Goal: Task Accomplishment & Management: Use online tool/utility

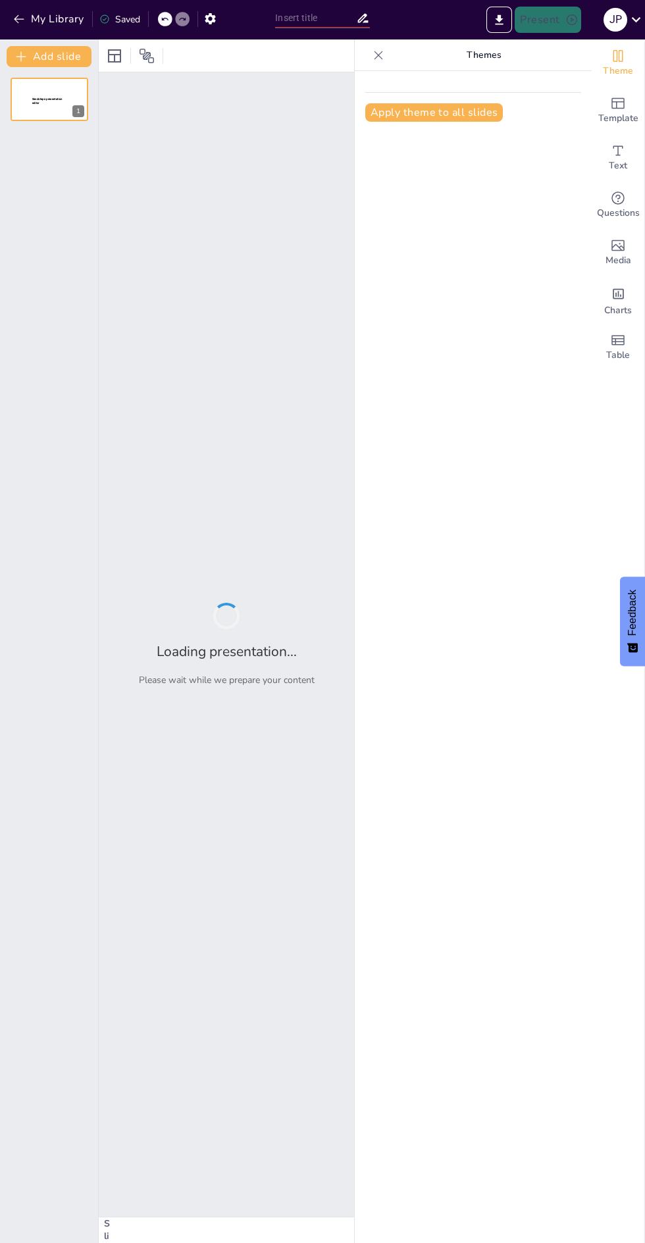
type input "Kecerdasan ilmu pengetahuan dan ilmu pendidikan"
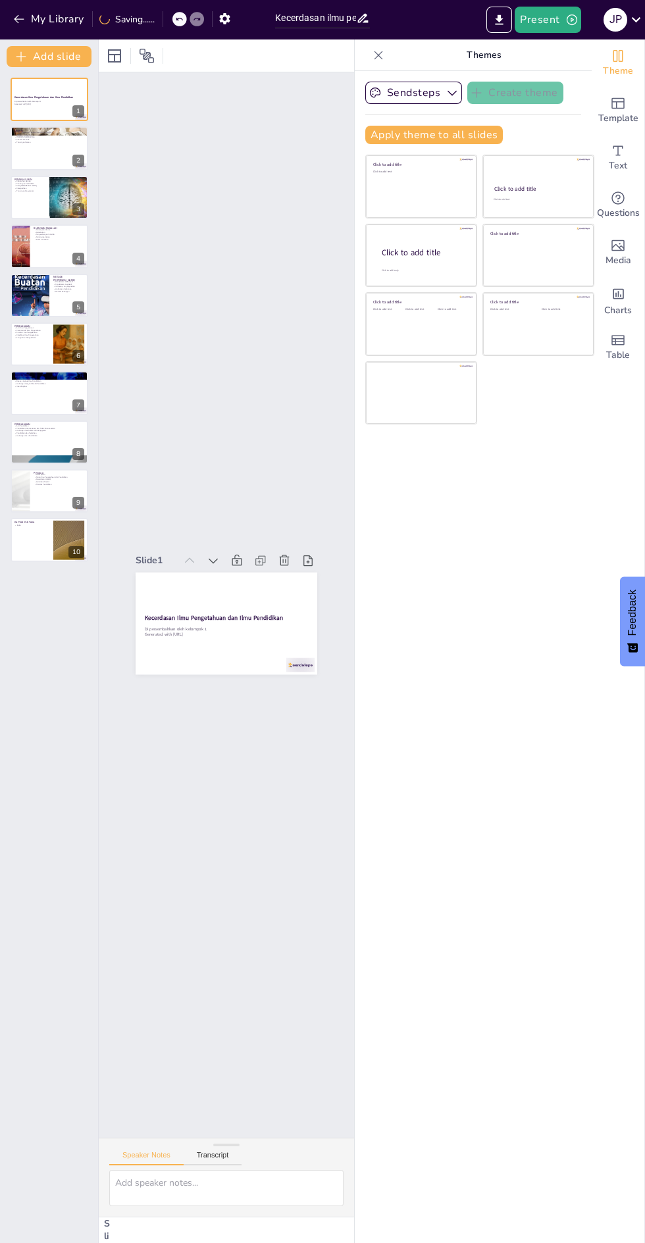
click at [476, 557] on div "Sendsteps Create theme Apply theme to all slides Click to add title Click to ad…" at bounding box center [473, 657] width 237 height 1172
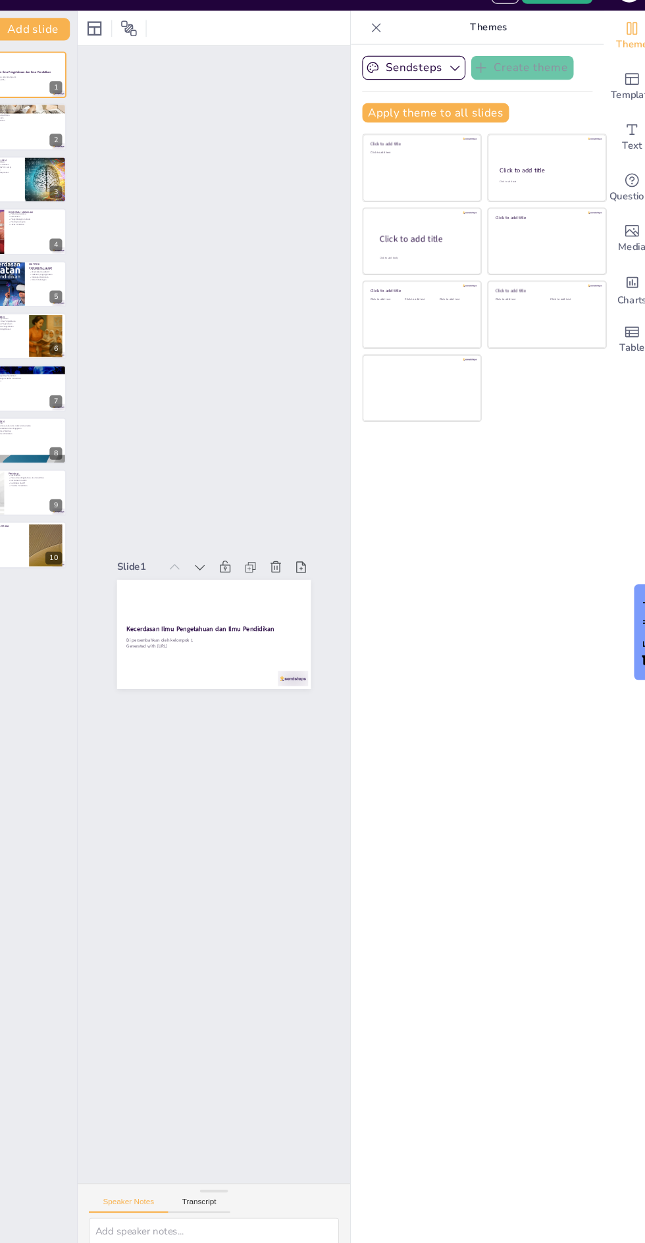
scroll to position [0, 1]
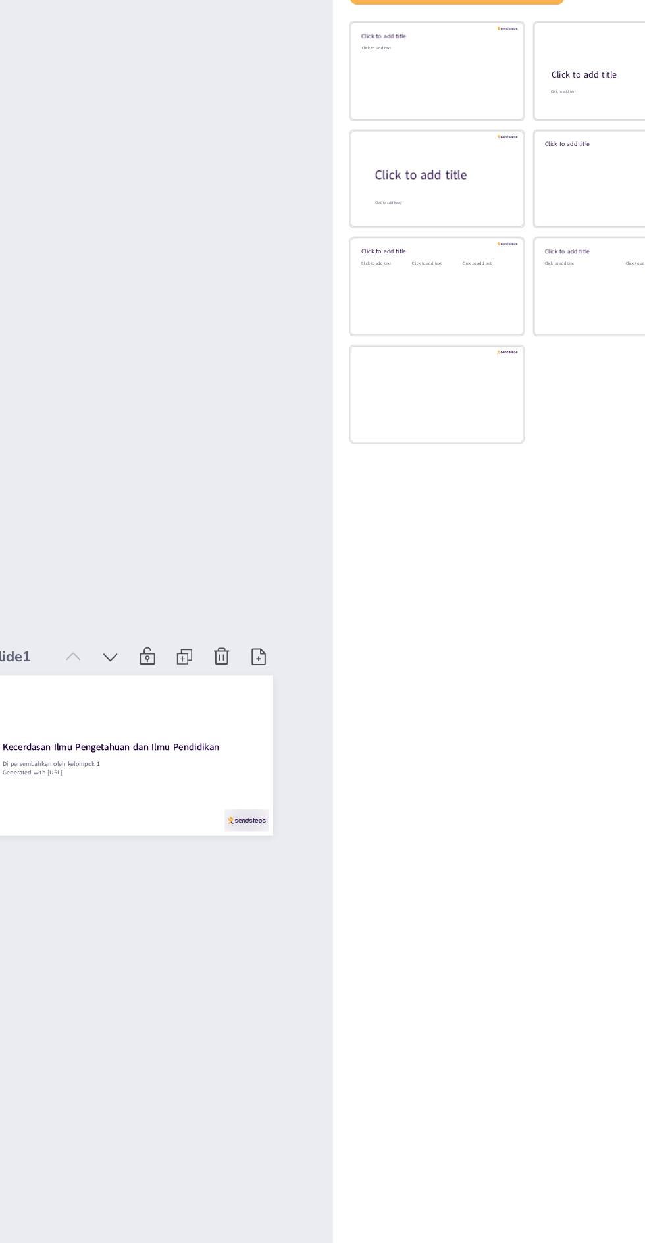
click at [394, 195] on div "Click to add text" at bounding box center [420, 190] width 94 height 41
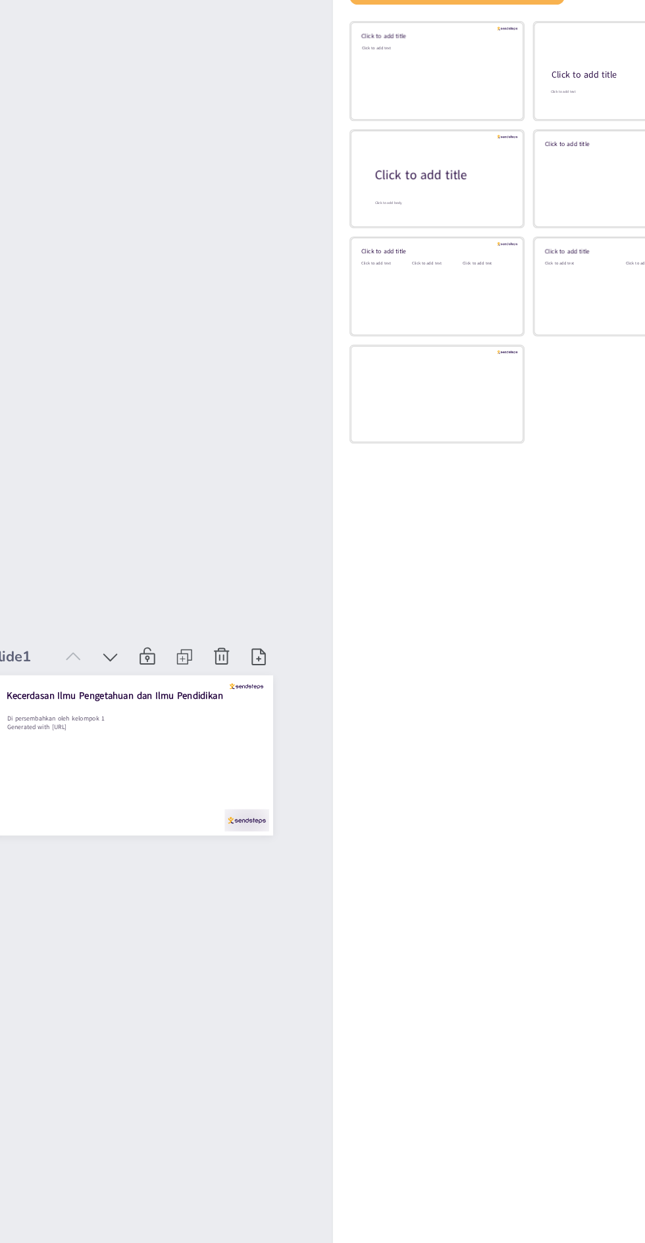
click at [425, 628] on div "Sendsteps Create theme Apply theme to all slides Click to add title Click to ad…" at bounding box center [473, 657] width 237 height 1172
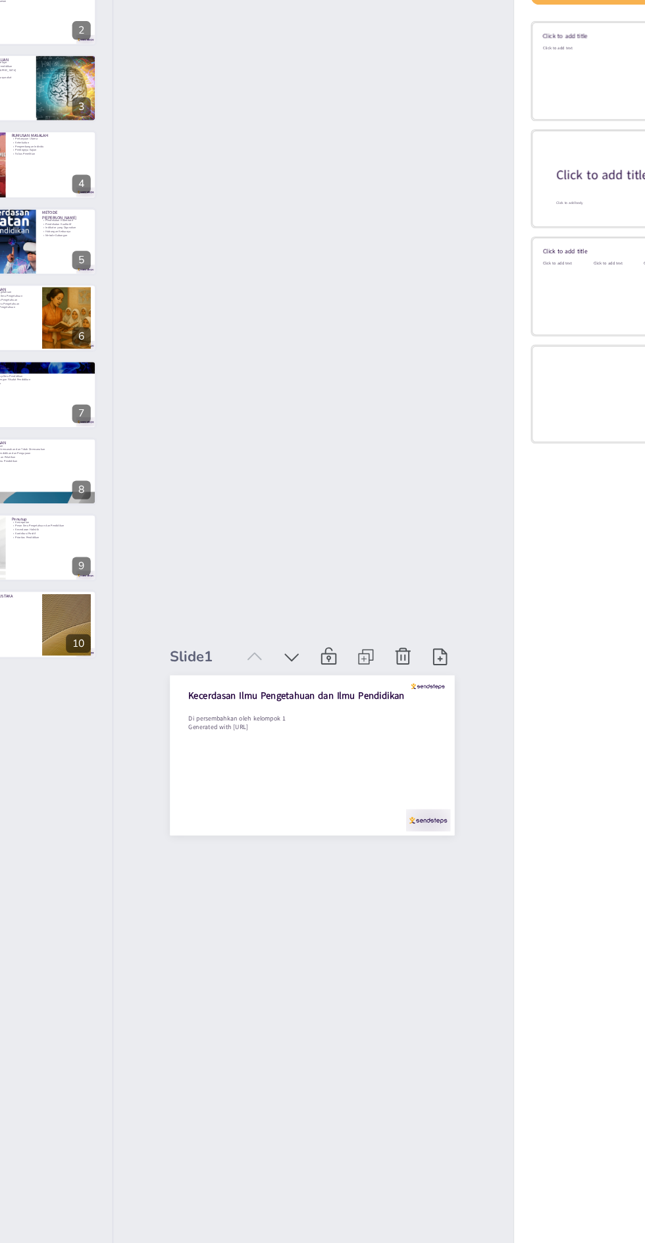
click at [34, 153] on div at bounding box center [50, 147] width 78 height 43
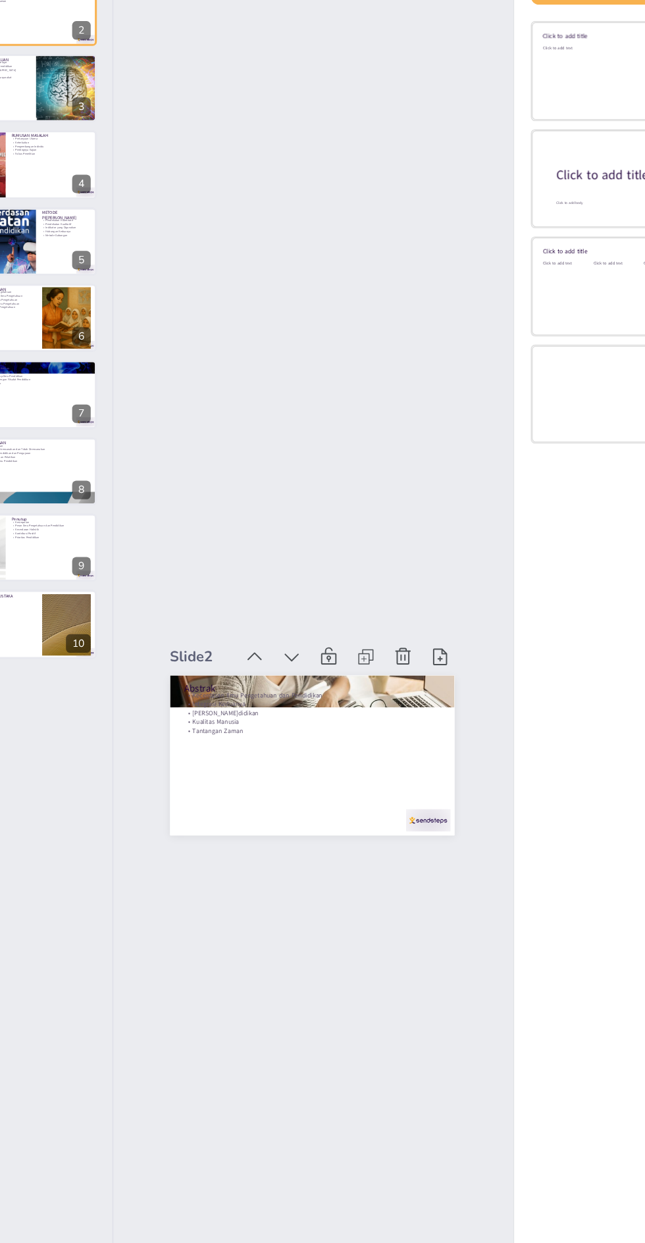
click at [182, 638] on div "Slide 1 Kecerdasan Ilmu Pengetahuan dan Ilmu Pendidikan Di persembahkan oleh ke…" at bounding box center [226, 605] width 1077 height 666
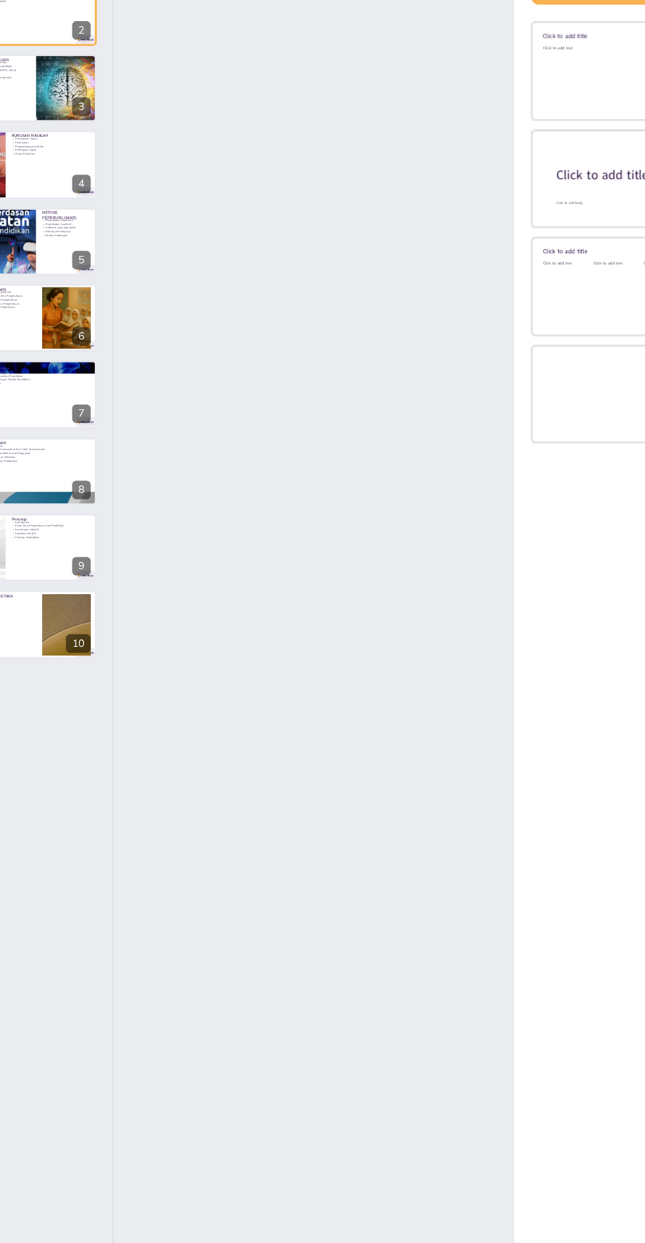
click at [28, 186] on p "Data [GEOGRAPHIC_DATA]" at bounding box center [29, 185] width 31 height 3
type textarea "Kebutuhan untuk terus belajar sangat penting dalam perkembangan individu. Denga…"
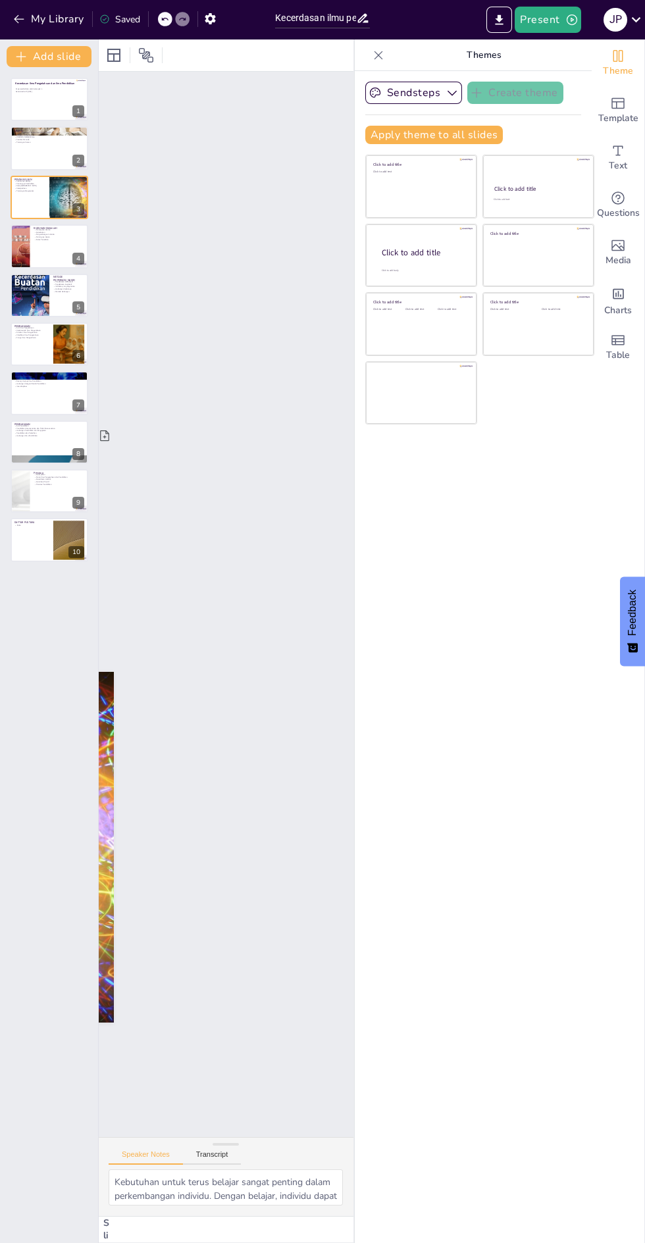
scroll to position [0, 0]
click at [28, 537] on div at bounding box center [50, 539] width 78 height 43
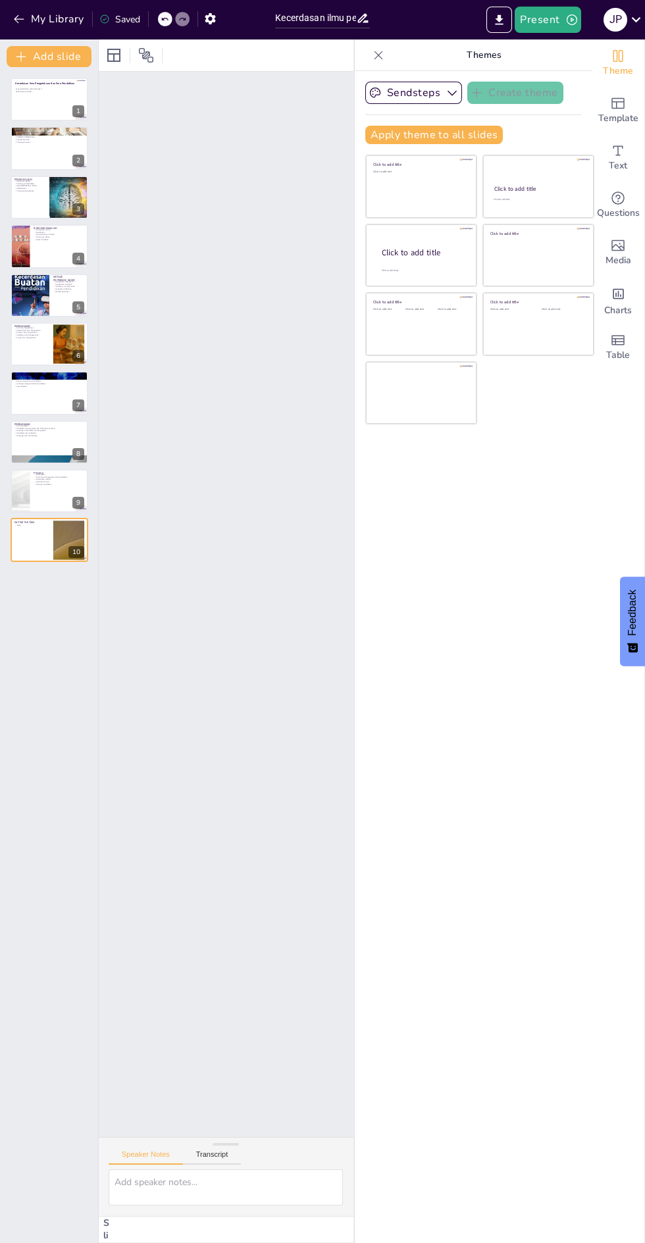
click at [38, 472] on p "Penutup" at bounding box center [59, 473] width 51 height 4
click at [17, 424] on p "Arti Pendidikan" at bounding box center [49, 425] width 70 height 3
type textarea "Arti pendidikan memberikan pemahaman mendalam tentang tujuan dan proses pendidi…"
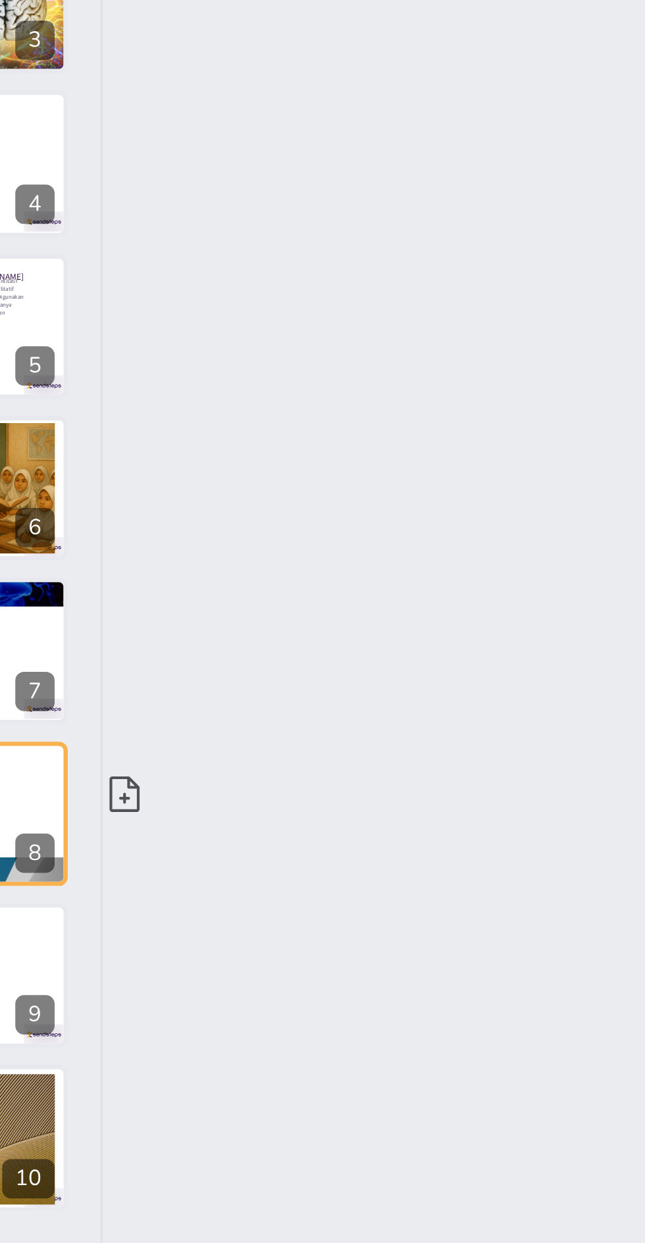
scroll to position [0, 1]
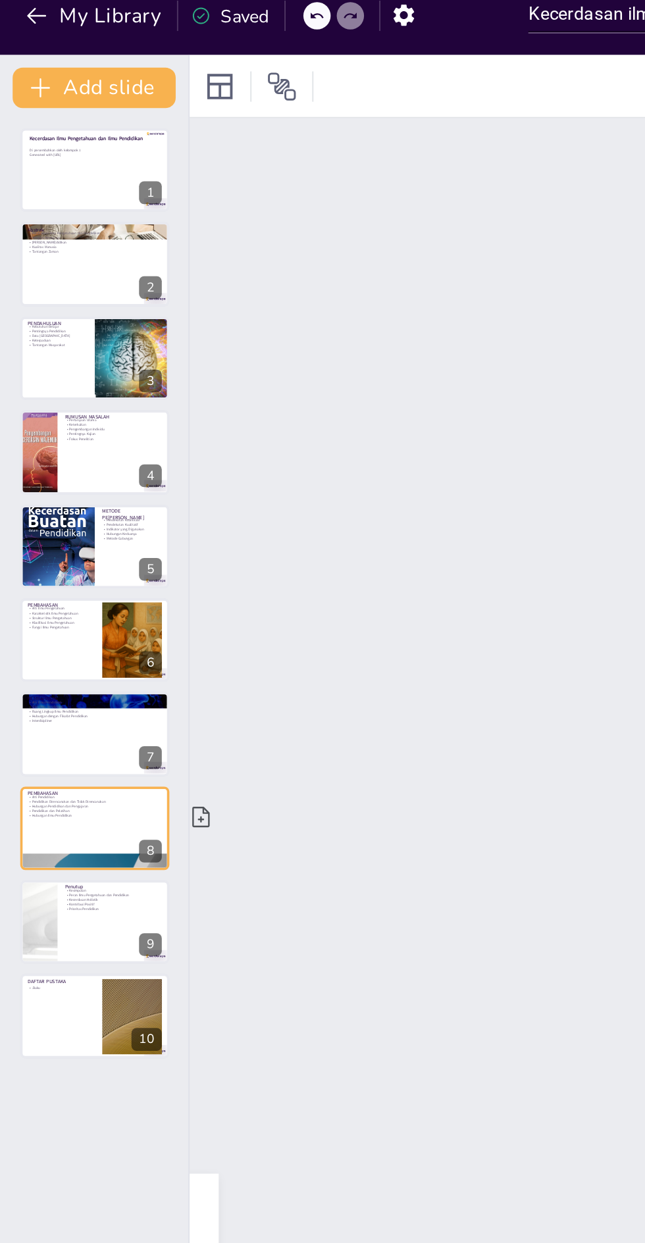
click at [37, 97] on div at bounding box center [50, 99] width 78 height 43
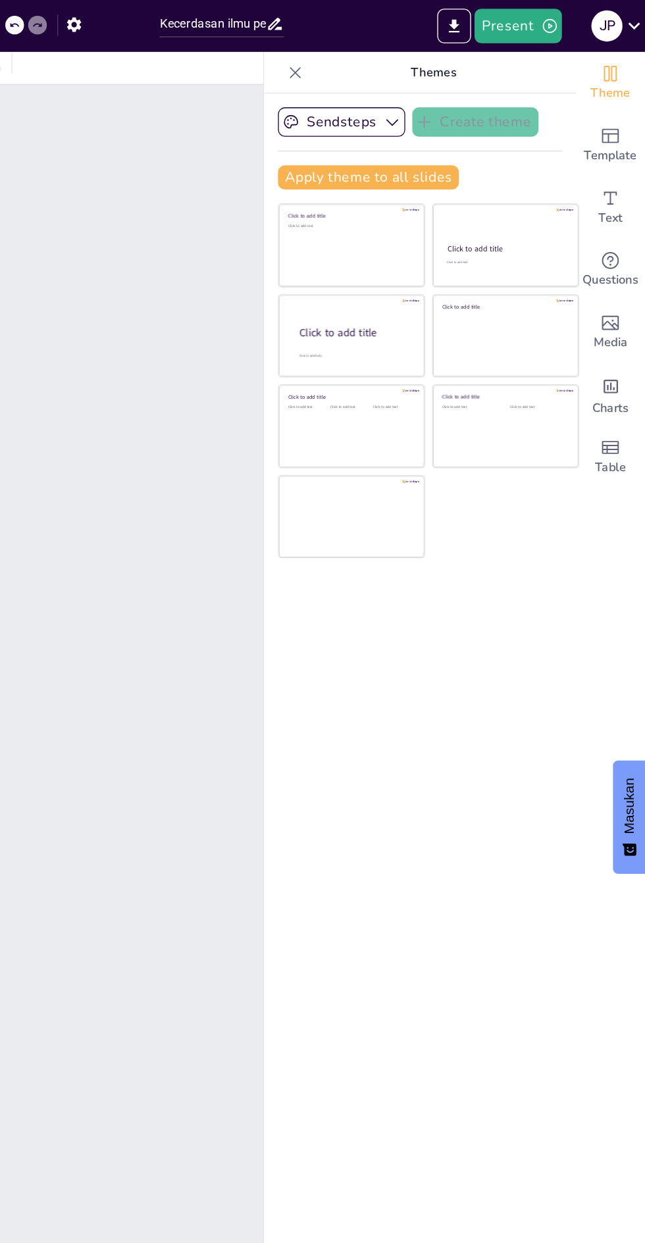
scroll to position [0, 0]
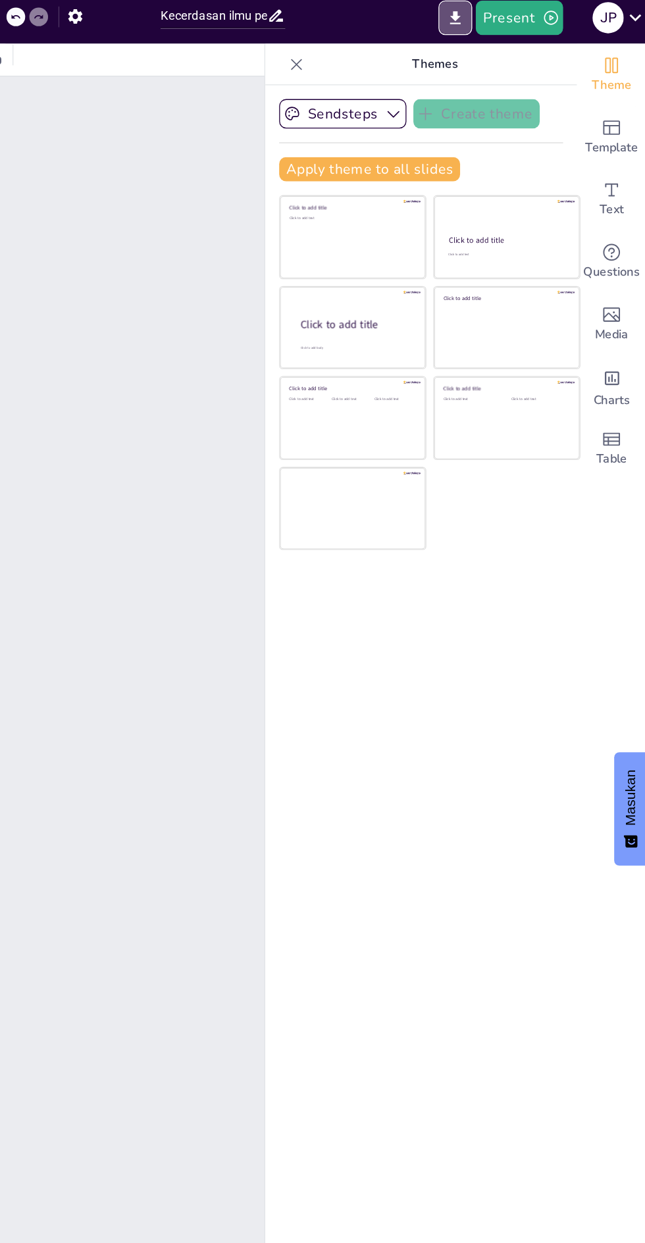
click at [497, 22] on icon "Export to PowerPoint" at bounding box center [499, 20] width 14 height 14
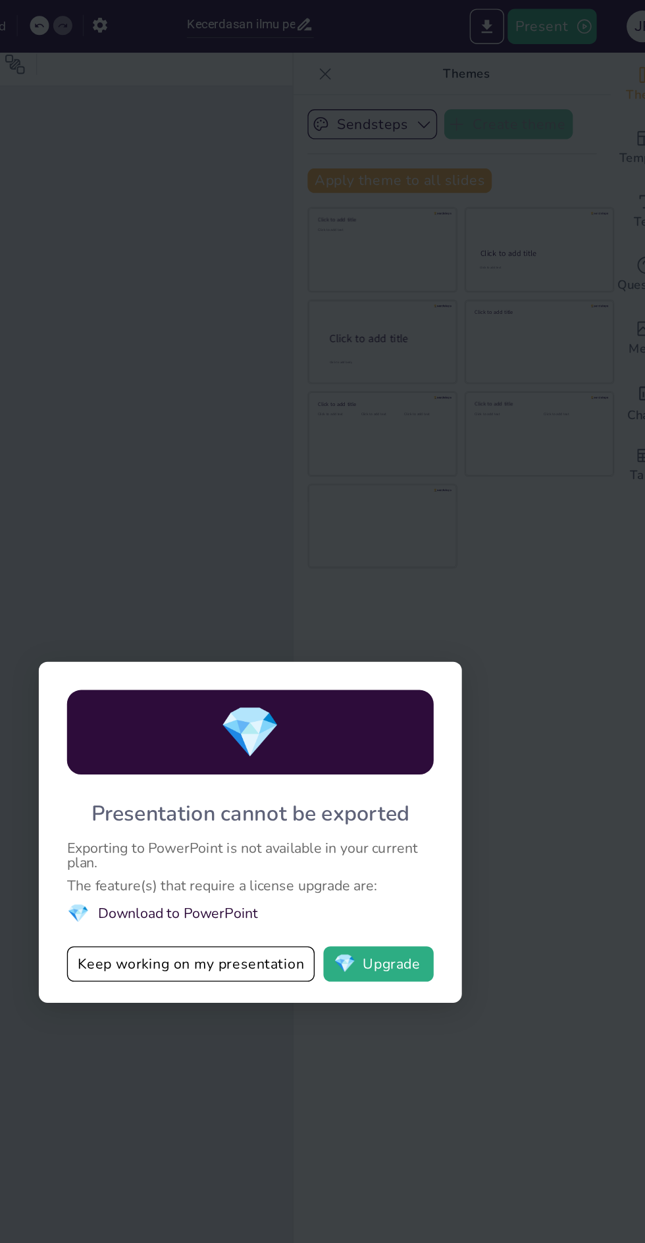
click at [384, 810] on div "💎 Presentation cannot be exported Exporting to PowerPoint is not available in y…" at bounding box center [322, 621] width 645 height 1243
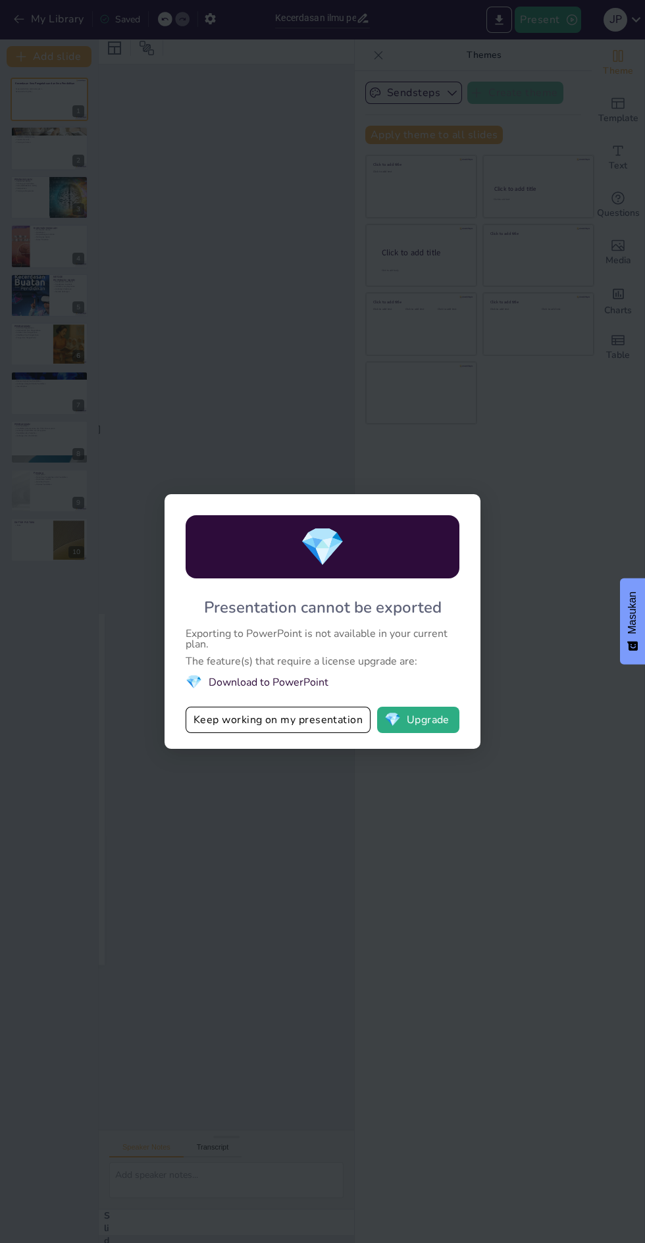
click at [124, 878] on div "💎 Presentation cannot be exported Exporting to PowerPoint is not available in y…" at bounding box center [322, 621] width 645 height 1243
